Goal: Task Accomplishment & Management: Manage account settings

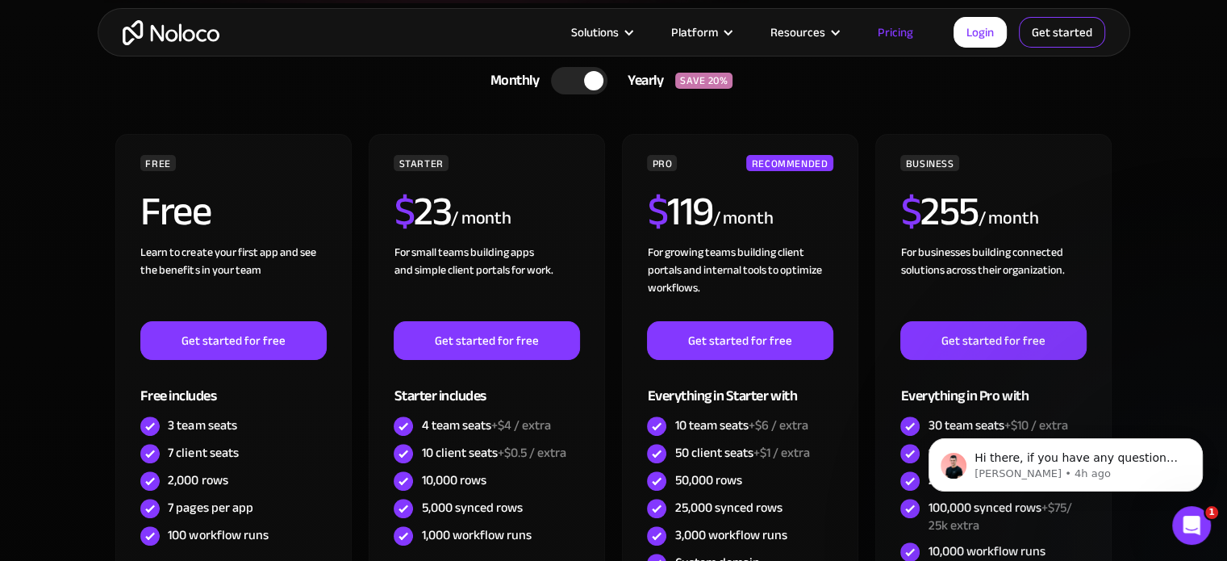
click at [0, 0] on link "Get started" at bounding box center [0, 0] width 0 height 0
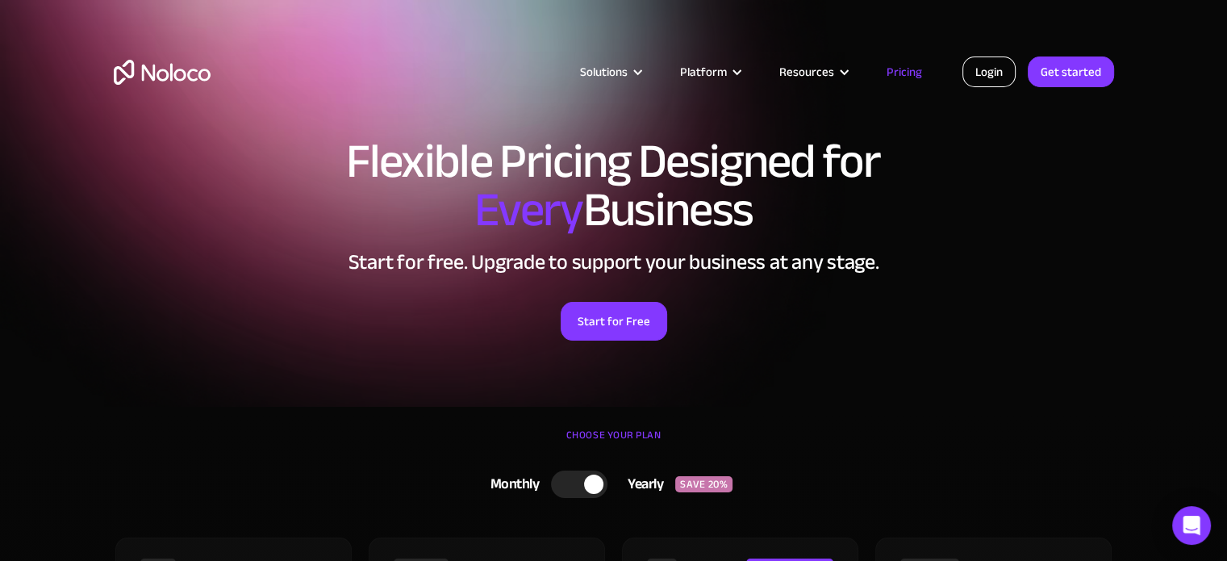
click at [993, 70] on link "Login" at bounding box center [989, 71] width 53 height 31
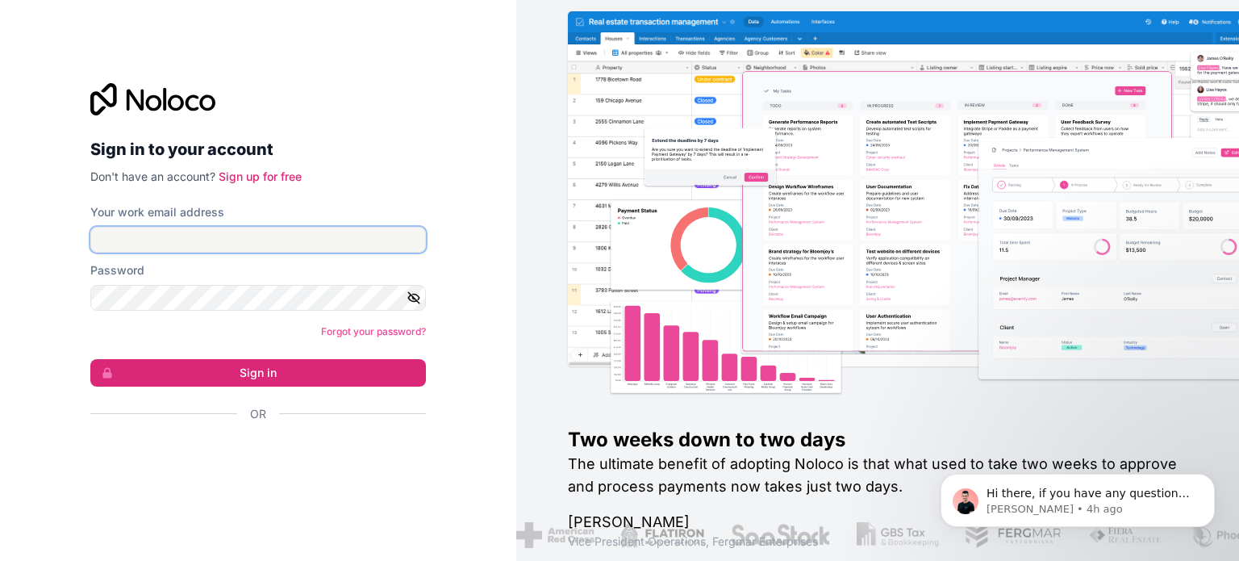
click at [306, 232] on input "Your work email address" at bounding box center [258, 240] width 336 height 26
type input "[EMAIL_ADDRESS][DOMAIN_NAME]"
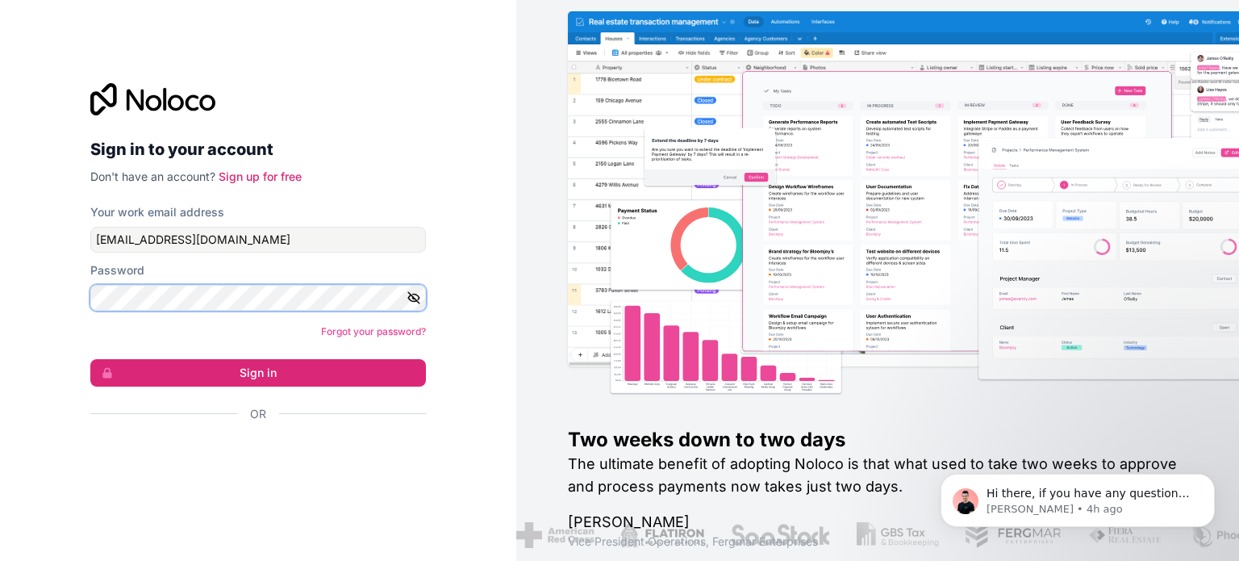
click at [90, 359] on button "Sign in" at bounding box center [258, 372] width 336 height 27
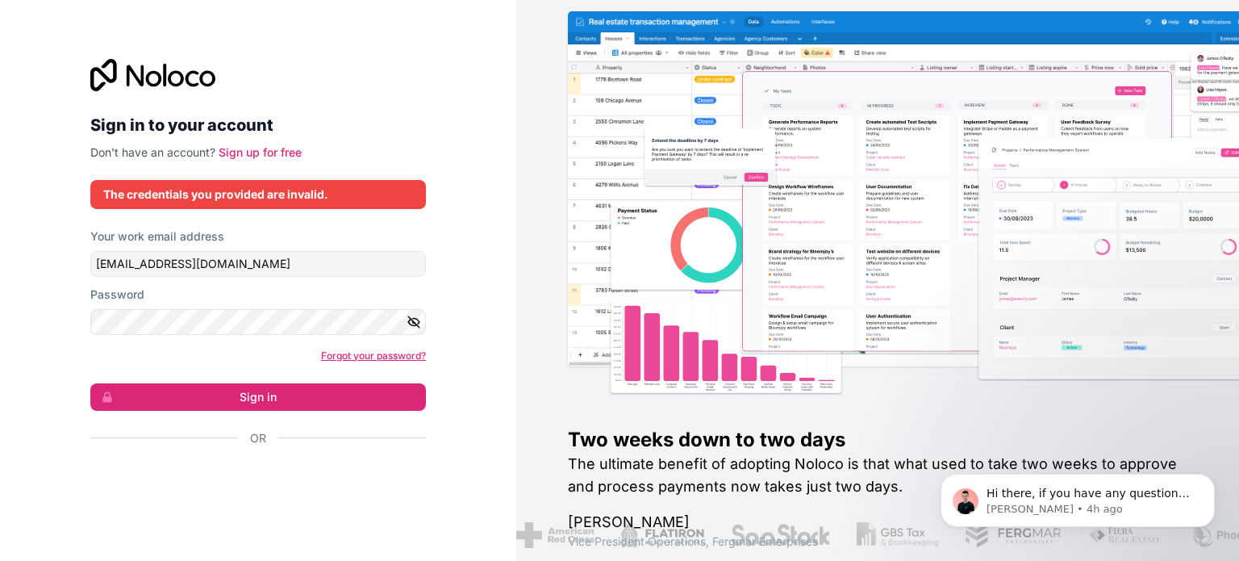
click at [358, 351] on link "Forgot your password?" at bounding box center [373, 355] width 105 height 12
